Goal: Task Accomplishment & Management: Complete application form

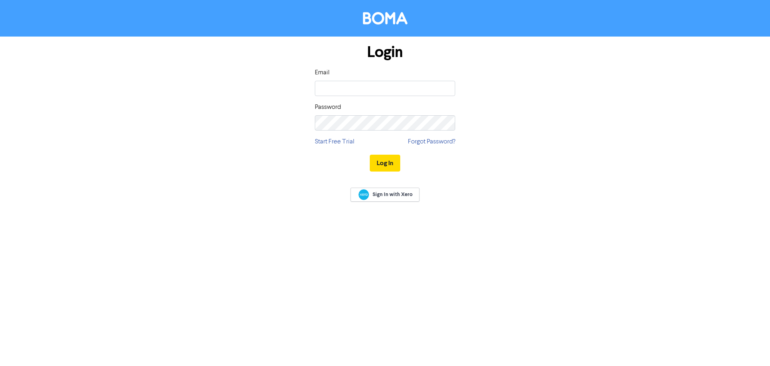
type input "[EMAIL_ADDRESS][PERSON_NAME][DOMAIN_NAME]"
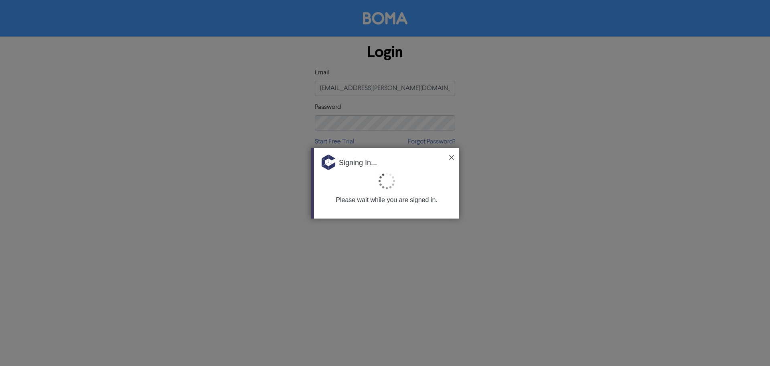
click at [326, 126] on div at bounding box center [385, 183] width 770 height 366
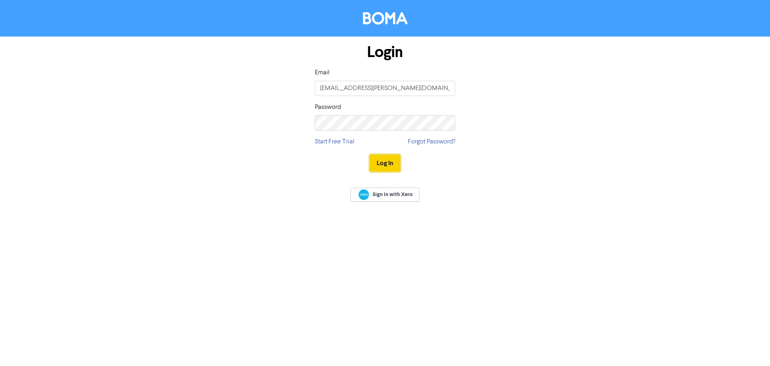
click at [374, 166] on button "Log In" at bounding box center [385, 162] width 30 height 17
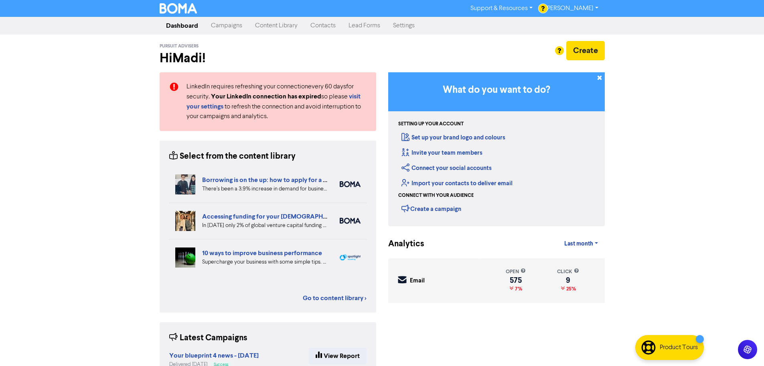
click at [324, 23] on link "Contacts" at bounding box center [323, 26] width 38 height 16
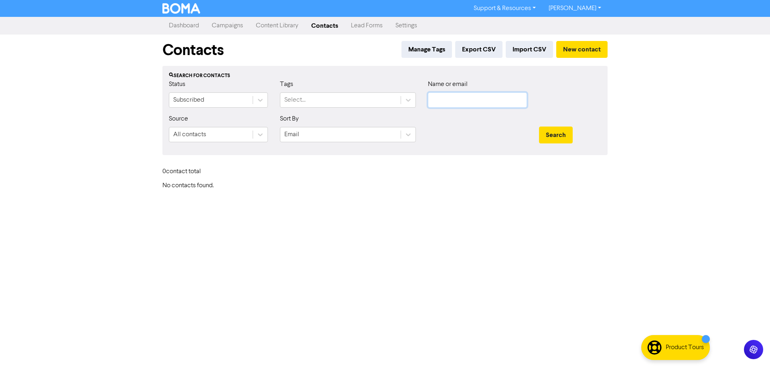
click at [473, 96] on input "text" at bounding box center [477, 99] width 99 height 15
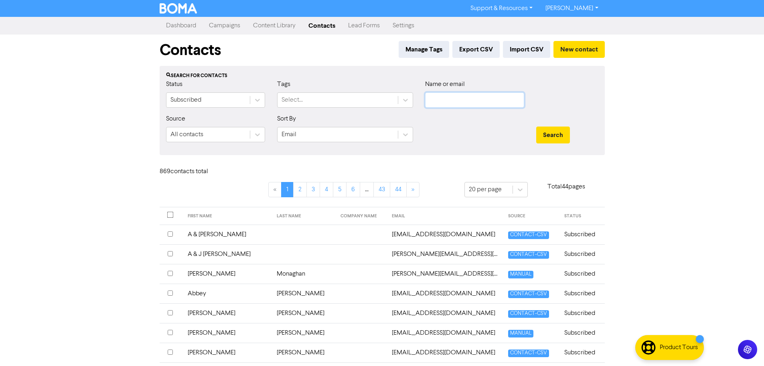
click at [466, 100] on input "text" at bounding box center [474, 99] width 99 height 15
type input "[PERSON_NAME]"
click at [536, 126] on button "Search" at bounding box center [553, 134] width 34 height 17
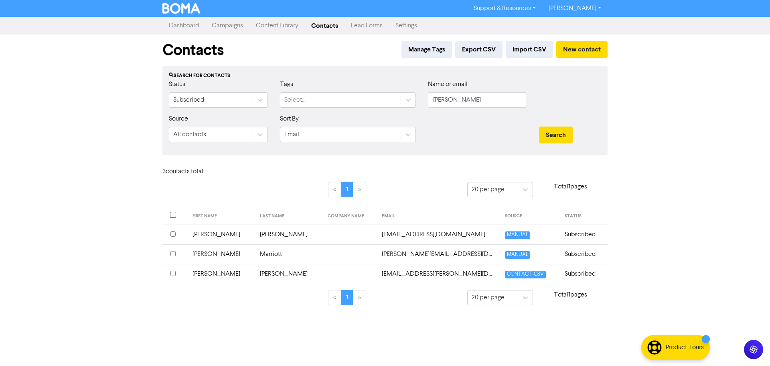
click at [231, 234] on td "[PERSON_NAME]" at bounding box center [222, 234] width 68 height 20
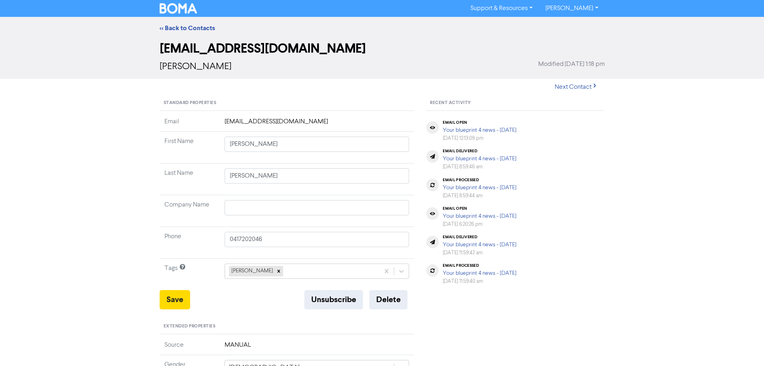
click at [300, 117] on td "[EMAIL_ADDRESS][DOMAIN_NAME]" at bounding box center [317, 124] width 195 height 15
click at [293, 126] on td "[EMAIL_ADDRESS][DOMAIN_NAME]" at bounding box center [317, 124] width 195 height 15
click at [310, 123] on td "[EMAIL_ADDRESS][DOMAIN_NAME]" at bounding box center [317, 124] width 195 height 15
click at [306, 122] on td "[EMAIL_ADDRESS][DOMAIN_NAME]" at bounding box center [317, 124] width 195 height 15
click at [239, 120] on td "[EMAIL_ADDRESS][DOMAIN_NAME]" at bounding box center [317, 124] width 195 height 15
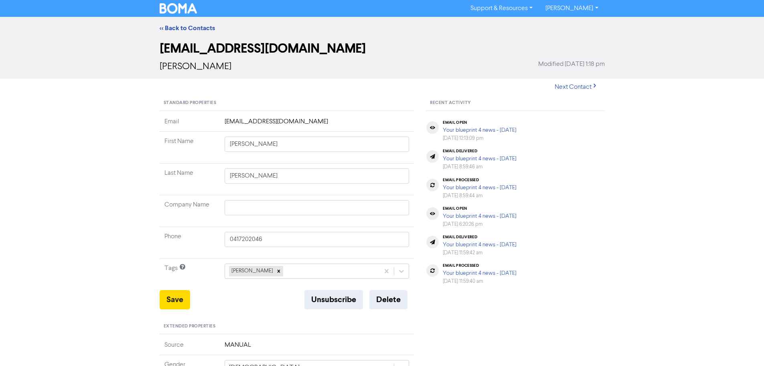
drag, startPoint x: 284, startPoint y: 133, endPoint x: 288, endPoint y: 128, distance: 6.3
click at [286, 130] on tbody "Email [EMAIL_ADDRESS][DOMAIN_NAME] First Name [PERSON_NAME] Last Name [PERSON_N…" at bounding box center [287, 203] width 255 height 173
click at [294, 123] on td "[EMAIL_ADDRESS][DOMAIN_NAME]" at bounding box center [317, 124] width 195 height 15
click at [307, 121] on td "[EMAIL_ADDRESS][DOMAIN_NAME]" at bounding box center [317, 124] width 195 height 15
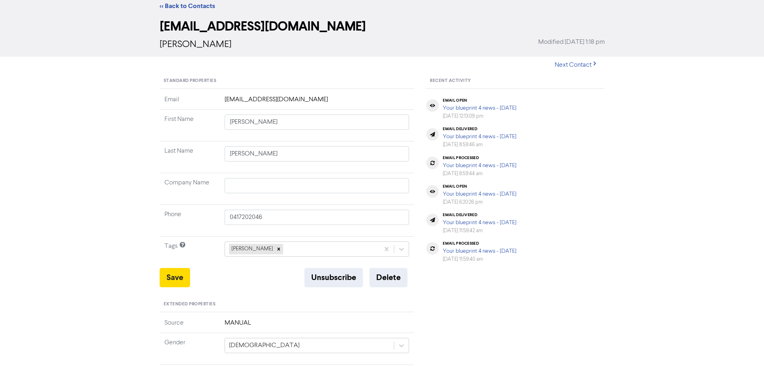
scroll to position [10, 0]
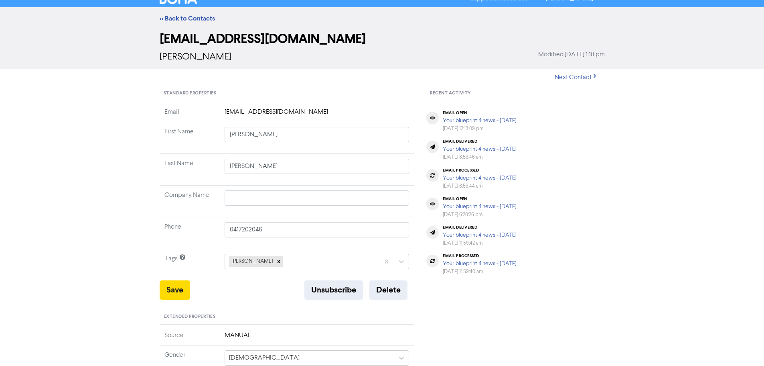
click at [281, 110] on td "[EMAIL_ADDRESS][DOMAIN_NAME]" at bounding box center [317, 114] width 195 height 15
click at [309, 110] on td "[EMAIL_ADDRESS][DOMAIN_NAME]" at bounding box center [317, 114] width 195 height 15
click at [390, 292] on button "Delete" at bounding box center [389, 289] width 38 height 19
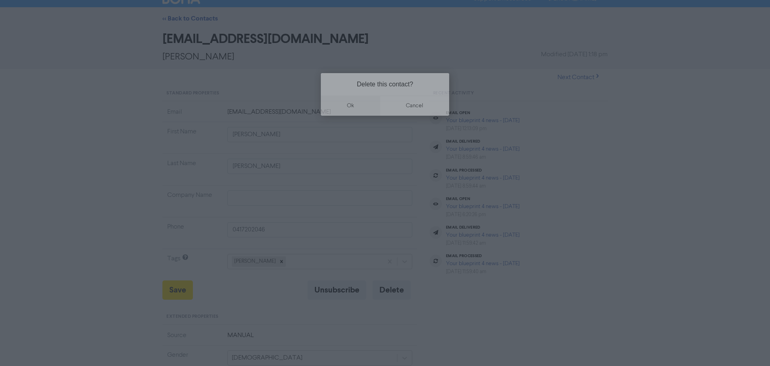
click at [359, 108] on button "ok" at bounding box center [350, 105] width 59 height 20
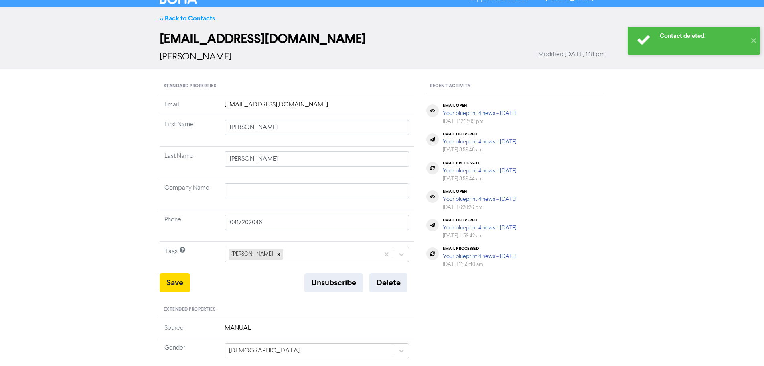
click at [186, 17] on link "<< Back to Contacts" at bounding box center [187, 18] width 55 height 8
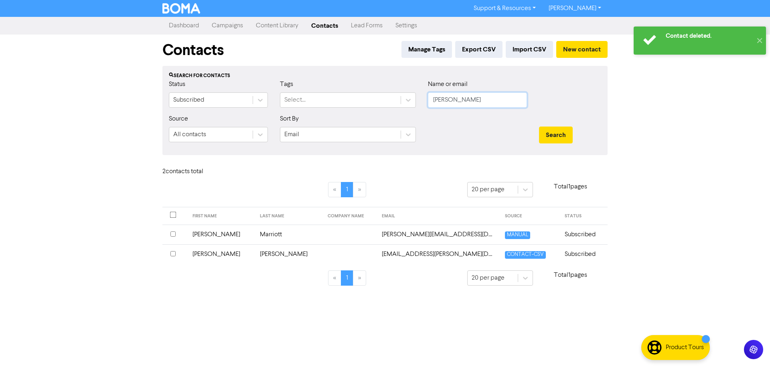
click at [473, 106] on input "[PERSON_NAME]" at bounding box center [477, 99] width 99 height 15
click at [580, 48] on button "New contact" at bounding box center [582, 49] width 51 height 17
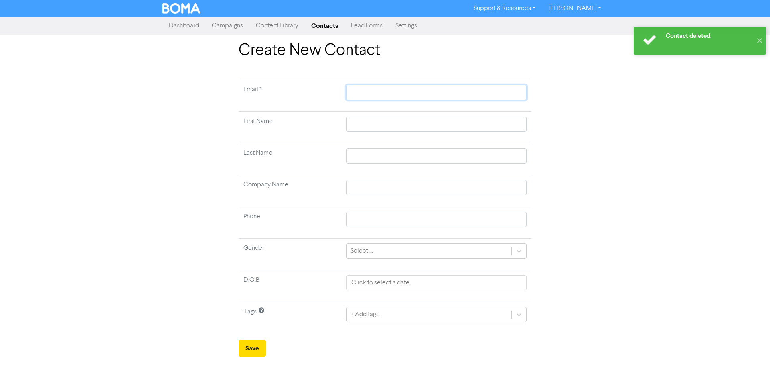
click at [384, 97] on input "text" at bounding box center [436, 92] width 181 height 15
paste input "[EMAIL_ADDRESS][DOMAIN_NAME]"
type input "[EMAIL_ADDRESS][DOMAIN_NAME]"
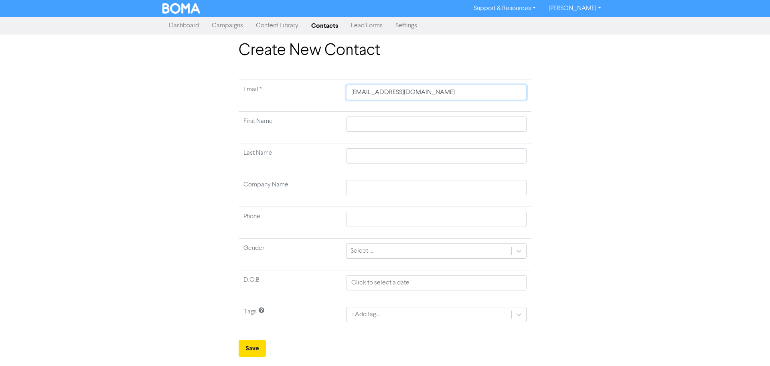
drag, startPoint x: 442, startPoint y: 94, endPoint x: 483, endPoint y: 96, distance: 41.0
click at [483, 96] on input "[EMAIL_ADDRESS][DOMAIN_NAME]" at bounding box center [436, 92] width 181 height 15
type input "[EMAIL_ADDRESS][DOMAIN_NAME]"
click at [376, 130] on input "text" at bounding box center [436, 123] width 181 height 15
type input "S"
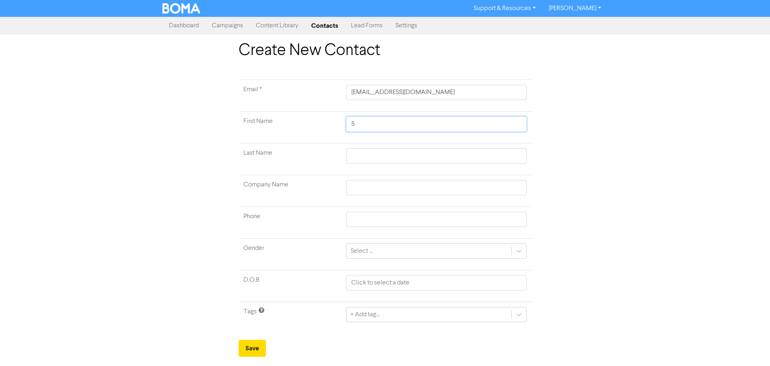
type input "Su"
type input "Suz"
click at [386, 129] on input "Suz" at bounding box center [436, 123] width 181 height 15
type input "Suza"
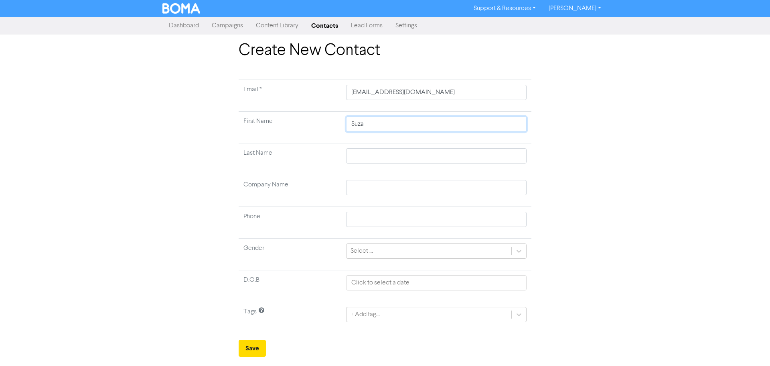
type input "[PERSON_NAME]"
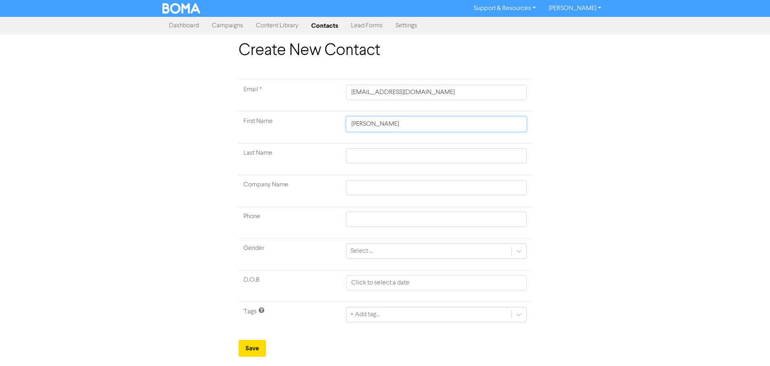
type input "[PERSON_NAME]"
click at [388, 153] on input "text" at bounding box center [436, 155] width 181 height 15
type input "A"
type input "Al"
type input "All"
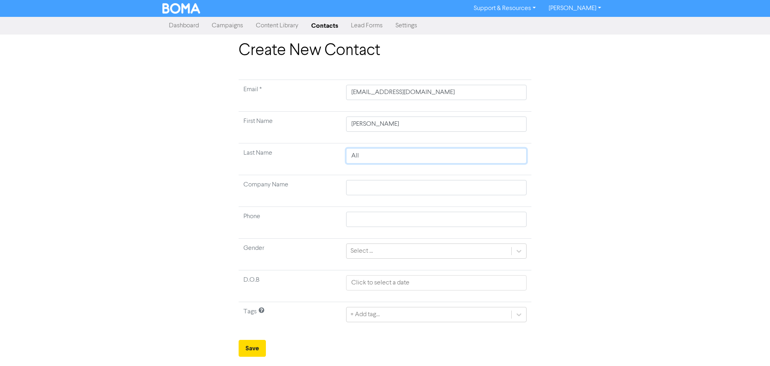
type input "Alla"
type input "[PERSON_NAME]"
type input "Alla"
type input "All"
type input "Alle"
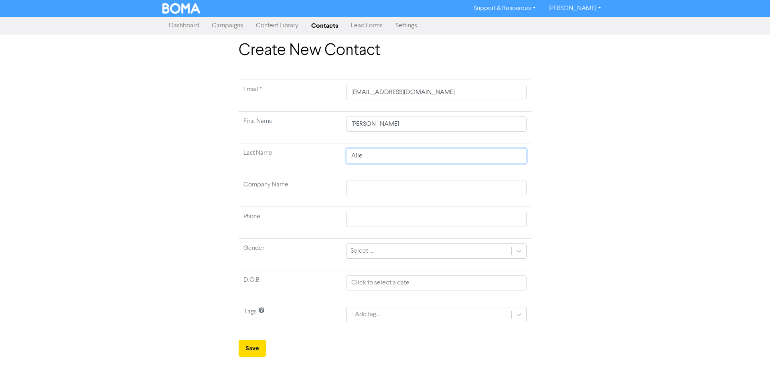
type input "[PERSON_NAME]"
click at [392, 215] on input "text" at bounding box center [436, 218] width 181 height 15
click at [351, 217] on input "text" at bounding box center [436, 218] width 181 height 15
paste input "0417202046"
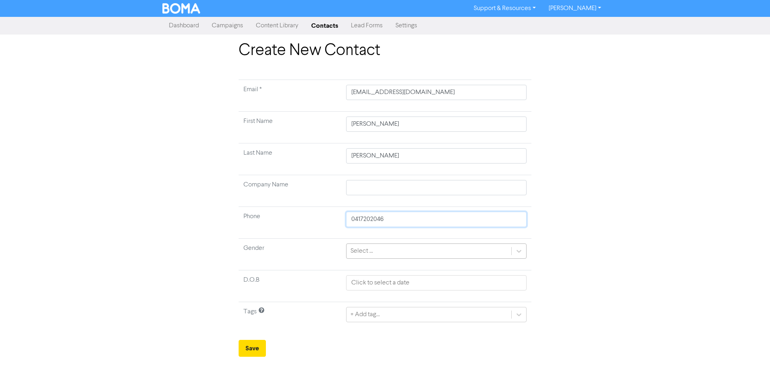
type input "0417202046"
click at [361, 250] on div "Select ..." at bounding box center [362, 251] width 22 height 10
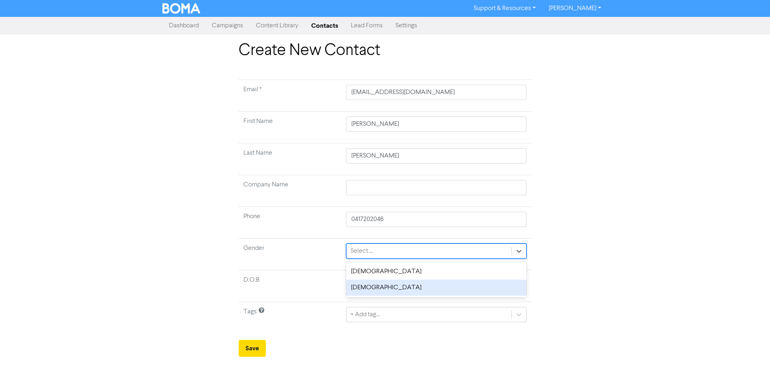
click at [383, 285] on div "[DEMOGRAPHIC_DATA]" at bounding box center [436, 287] width 181 height 16
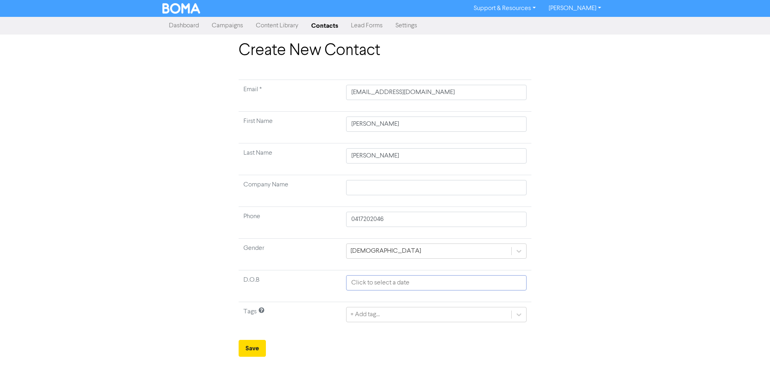
select select "9"
select select "2025"
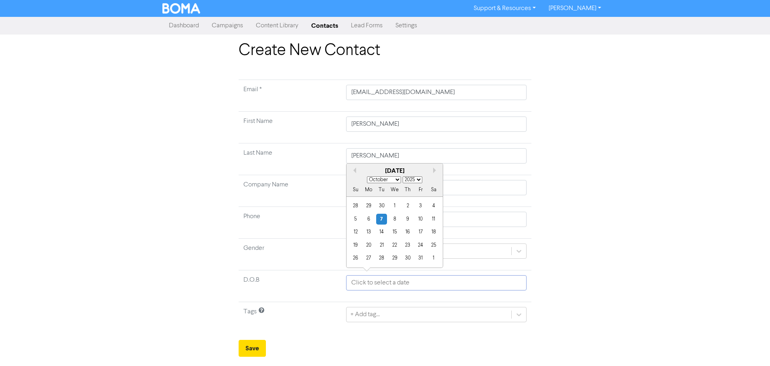
click at [388, 280] on input "text" at bounding box center [436, 282] width 181 height 15
click at [395, 181] on select "January February March April May June July August September October November De…" at bounding box center [384, 179] width 34 height 7
select select "8"
click at [367, 176] on select "January February March April May June July August September October November De…" at bounding box center [384, 179] width 34 height 7
click at [380, 233] on div "16" at bounding box center [381, 231] width 11 height 11
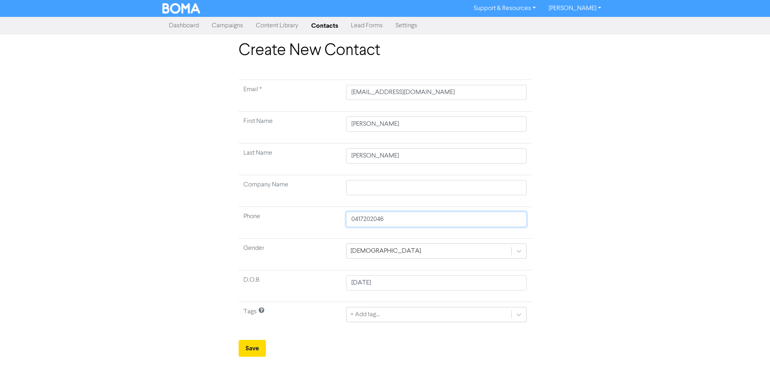
click at [384, 224] on input "0417202046" at bounding box center [436, 218] width 181 height 15
click at [398, 287] on input "[DATE]" at bounding box center [436, 282] width 181 height 15
select select "8"
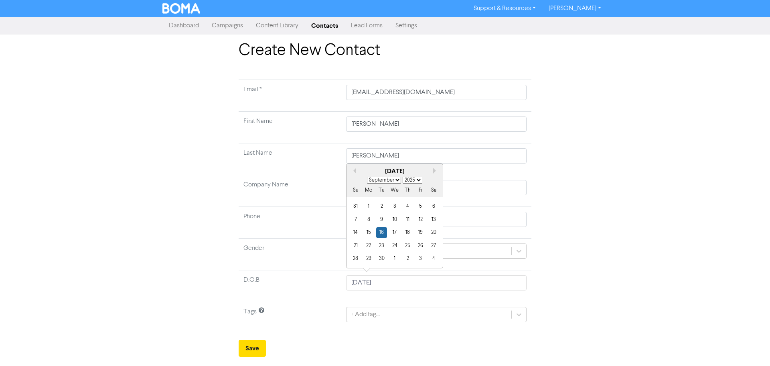
drag, startPoint x: 418, startPoint y: 178, endPoint x: 418, endPoint y: 183, distance: 4.8
click at [418, 178] on select "1900 1901 1902 1903 1904 1905 1906 1907 1908 1909 1910 1911 1912 1913 1914 1915…" at bounding box center [413, 180] width 20 height 7
select select "1965"
click at [403, 177] on select "1900 1901 1902 1903 1904 1905 1906 1907 1908 1909 1910 1911 1912 1913 1914 1915…" at bounding box center [413, 180] width 20 height 7
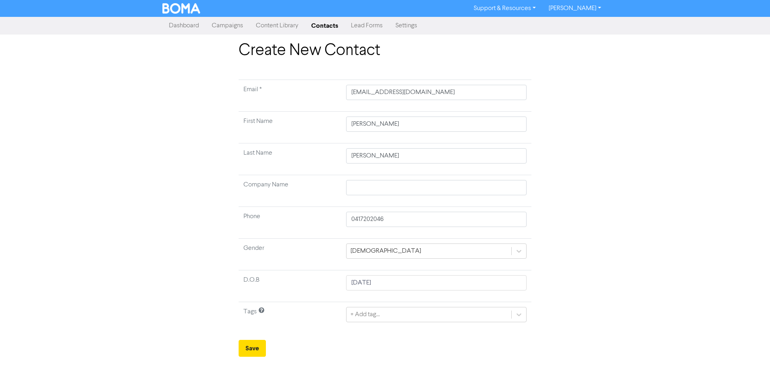
click at [591, 227] on div "Create New Contact Email * [EMAIL_ADDRESS][DOMAIN_NAME] First Name [PERSON_NAME…" at bounding box center [384, 198] width 457 height 315
click at [408, 284] on input "[DATE]" at bounding box center [436, 282] width 181 height 15
select select "8"
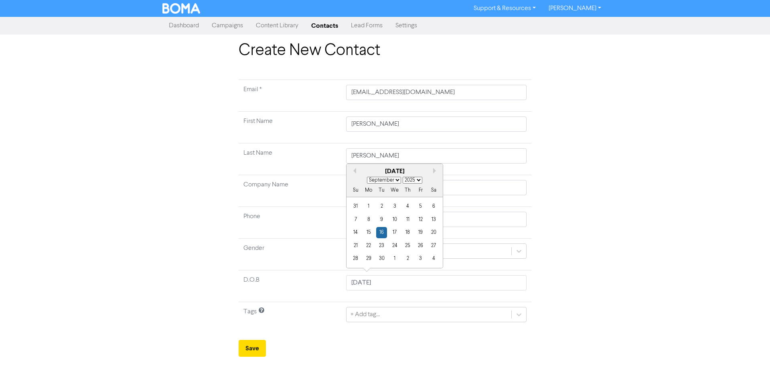
click at [414, 180] on select "1900 1901 1902 1903 1904 1905 1906 1907 1908 1909 1910 1911 1912 1913 1914 1915…" at bounding box center [413, 180] width 20 height 7
select select "1965"
click at [403, 177] on select "1900 1901 1902 1903 1904 1905 1906 1907 1908 1909 1910 1911 1912 1913 1914 1915…" at bounding box center [413, 180] width 20 height 7
click at [406, 232] on div "16" at bounding box center [407, 232] width 11 height 11
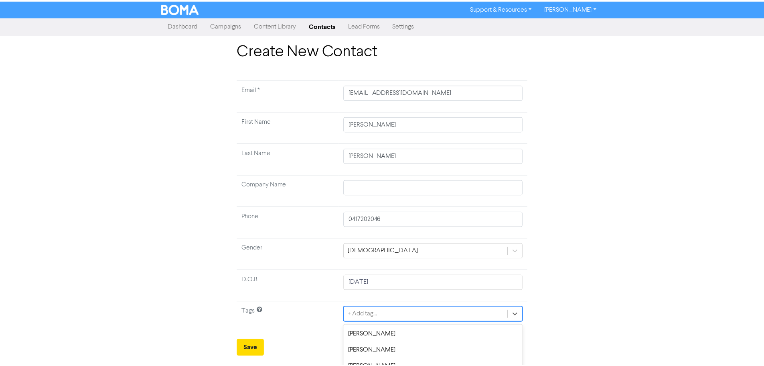
scroll to position [80, 0]
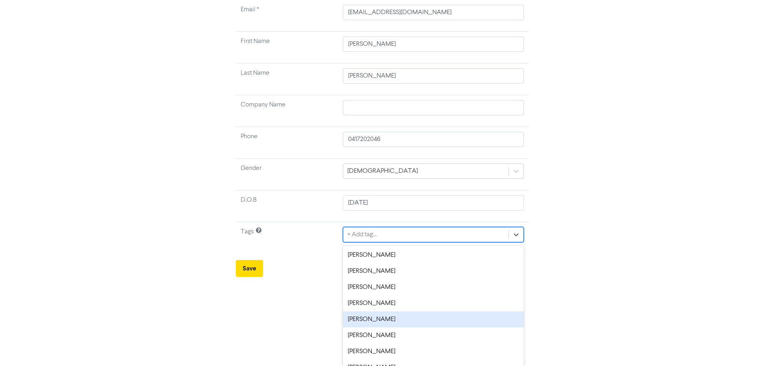
click at [373, 242] on div "option [PERSON_NAME] focused, 5 of 8. 8 results available. Use Up and Down to c…" at bounding box center [433, 234] width 181 height 15
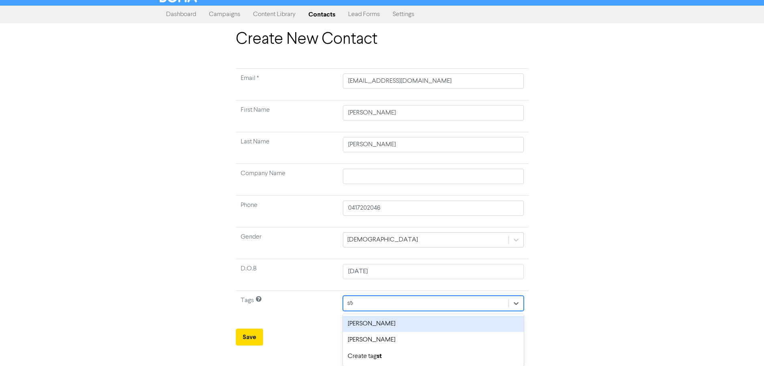
scroll to position [0, 0]
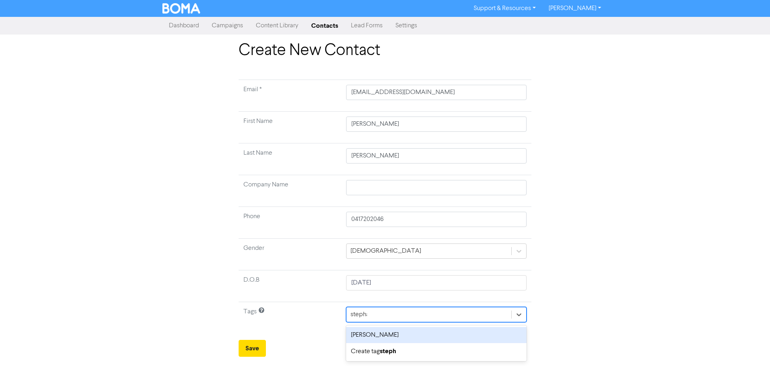
type input "[PERSON_NAME]"
click at [355, 335] on div "[PERSON_NAME]" at bounding box center [436, 335] width 181 height 16
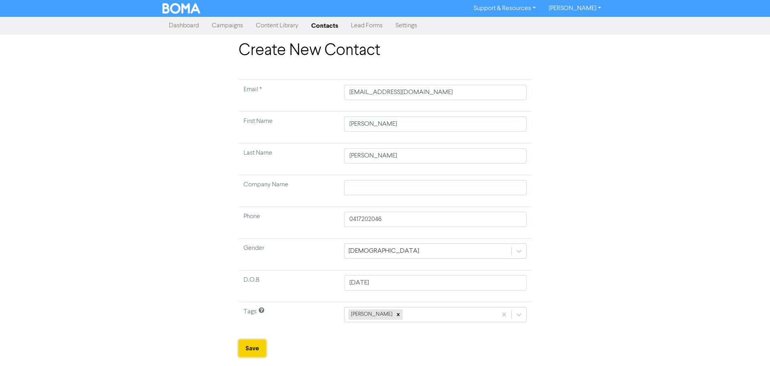
click at [264, 348] on button "Save" at bounding box center [252, 347] width 27 height 17
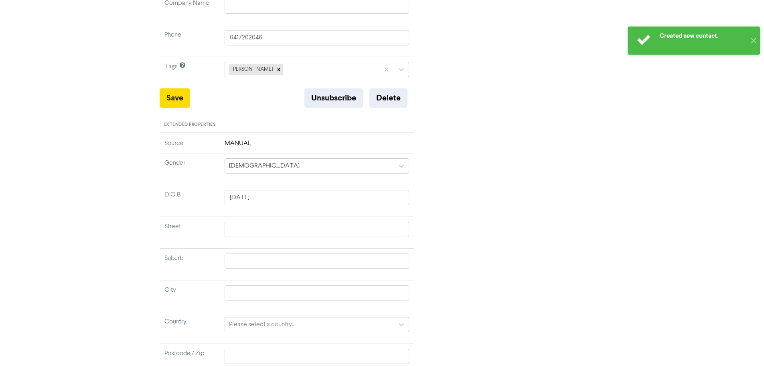
scroll to position [226, 0]
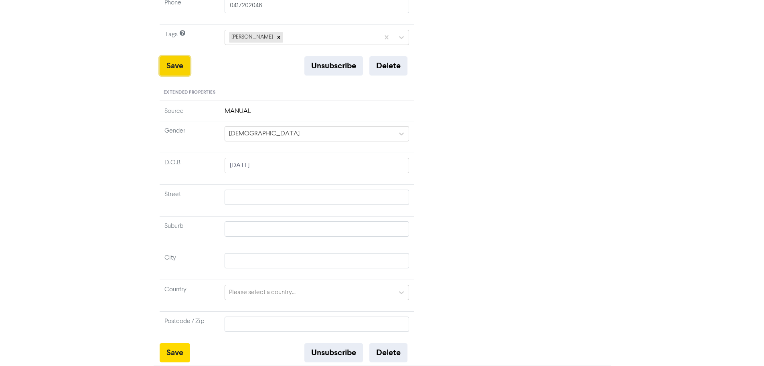
click at [173, 70] on button "Save" at bounding box center [175, 65] width 30 height 19
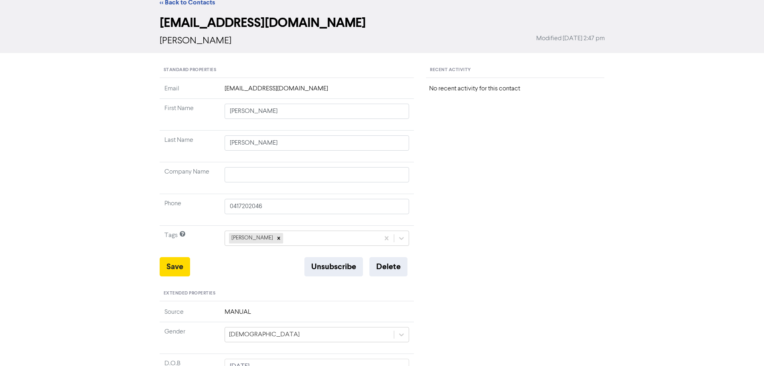
scroll to position [0, 0]
